Goal: Task Accomplishment & Management: Manage account settings

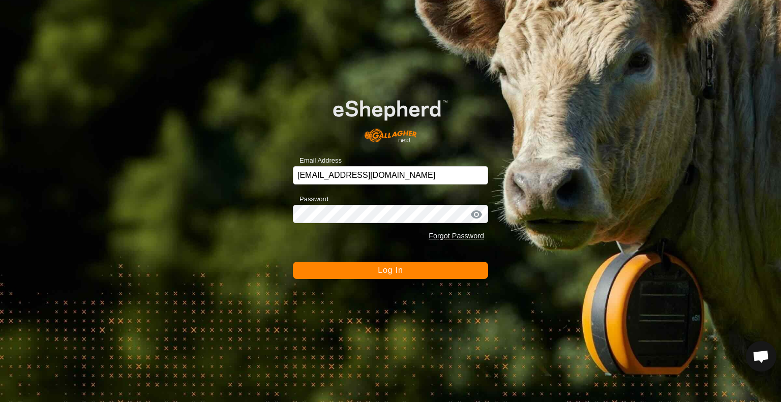
click at [407, 269] on button "Log In" at bounding box center [390, 270] width 195 height 17
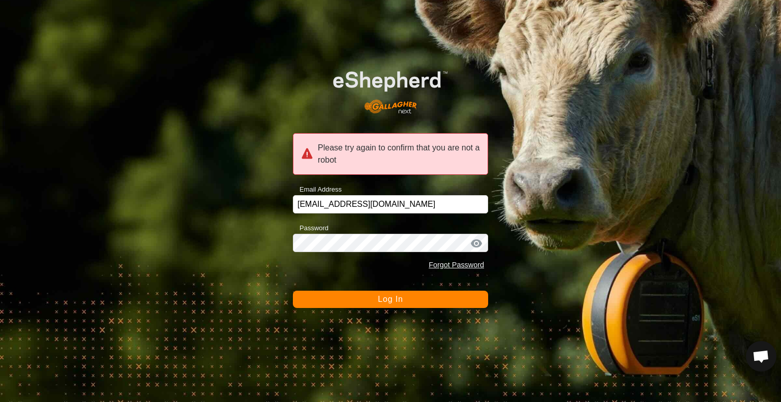
click at [393, 297] on span "Log In" at bounding box center [390, 299] width 25 height 9
